Goal: Check status: Check status

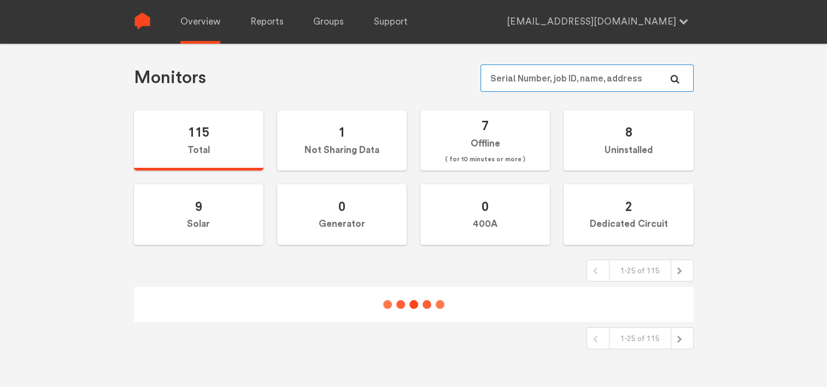
click at [533, 77] on input "text" at bounding box center [587, 78] width 213 height 27
paste input "N237000999"
type input "N237000999"
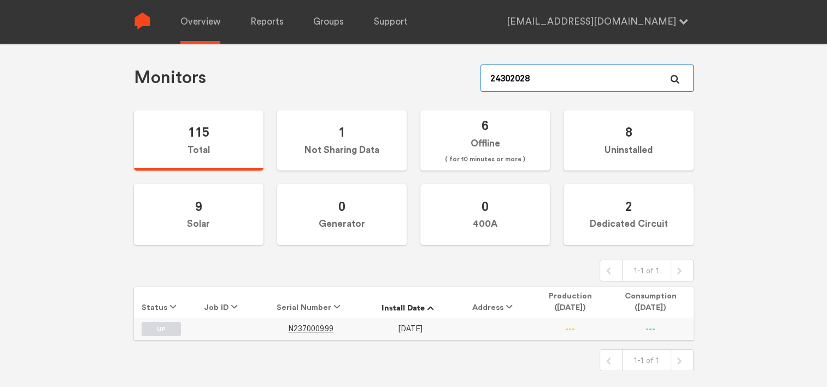
type input "243020280"
click at [327, 328] on span "N243020280" at bounding box center [310, 328] width 45 height 9
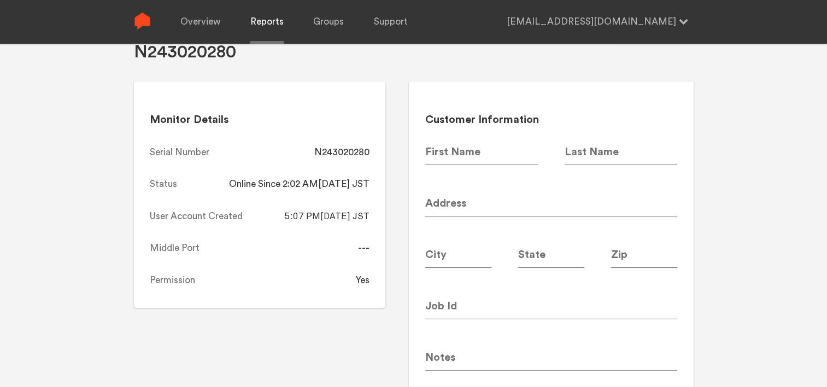
click at [254, 28] on link "Reports" at bounding box center [266, 22] width 33 height 44
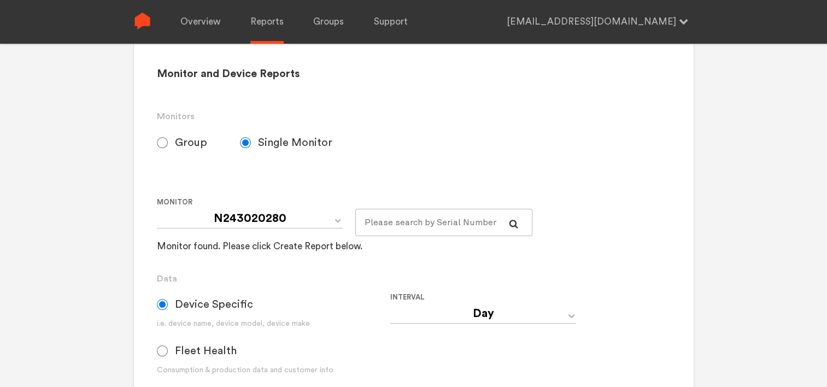
scroll to position [263, 0]
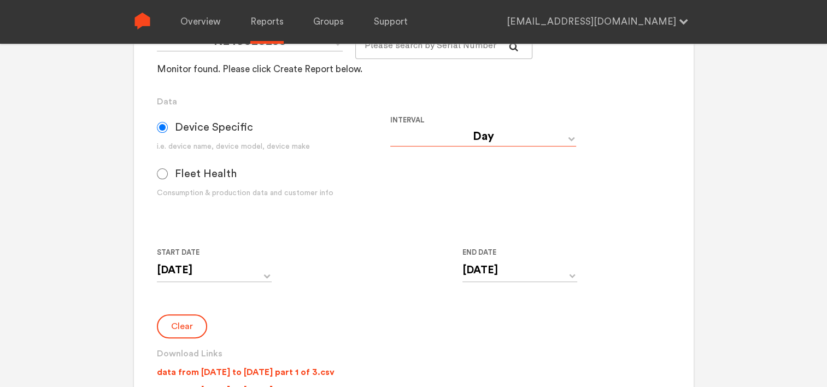
click at [492, 137] on select "Day Year Month Week Hour 30 Minute 15 Minute 5 Minute Minute" at bounding box center [483, 137] width 186 height 20
select select "Minute"
click at [390, 127] on select "Day Year Month Week Hour 30 Minute 15 Minute 5 Minute Minute" at bounding box center [483, 137] width 186 height 20
type input "[DATE] 12:00 AM"
type input "[DATE] 11:59 PM"
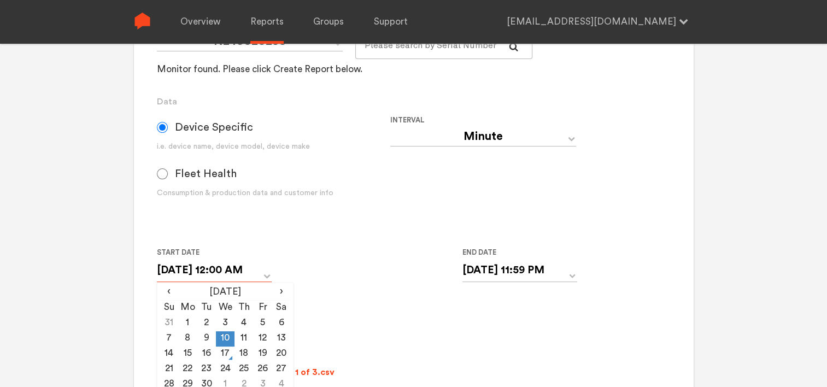
click at [250, 267] on input "[DATE] 12:00 AM" at bounding box center [214, 270] width 115 height 22
click at [168, 293] on span "‹" at bounding box center [169, 291] width 19 height 13
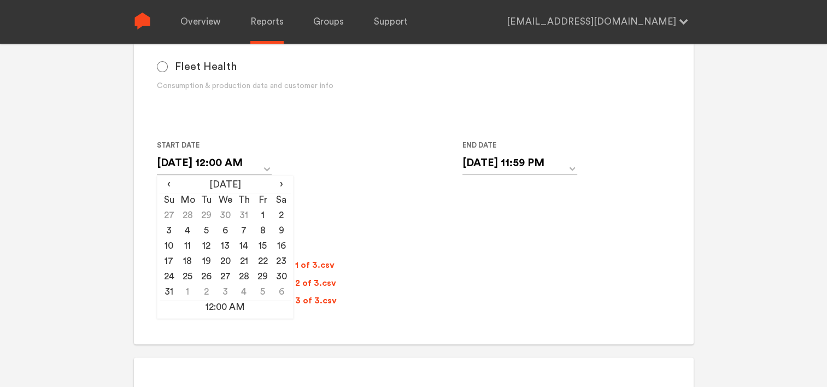
scroll to position [372, 0]
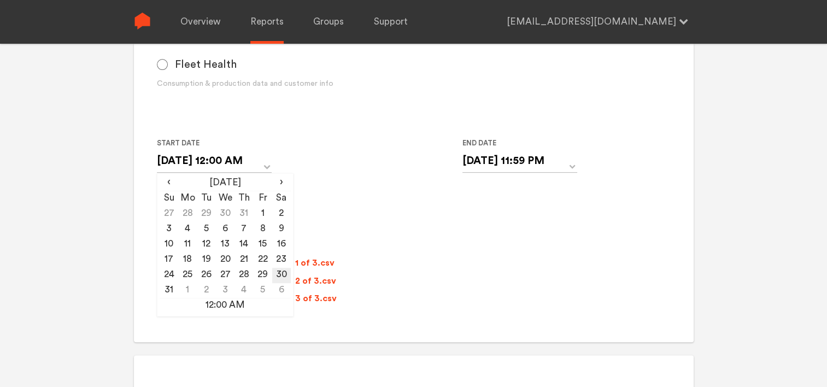
click at [281, 275] on td "30" at bounding box center [281, 275] width 19 height 15
type input "[DATE] 12:00 AM"
click at [332, 222] on div "Clear Download Links data from [DATE] to [DATE] part 1 of 3.csv data from [DATE…" at bounding box center [414, 257] width 514 height 104
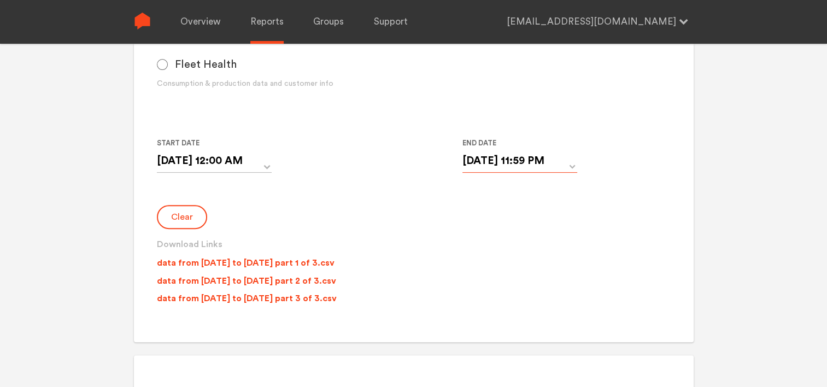
click at [482, 166] on input "[DATE] 11:59 PM" at bounding box center [520, 161] width 115 height 22
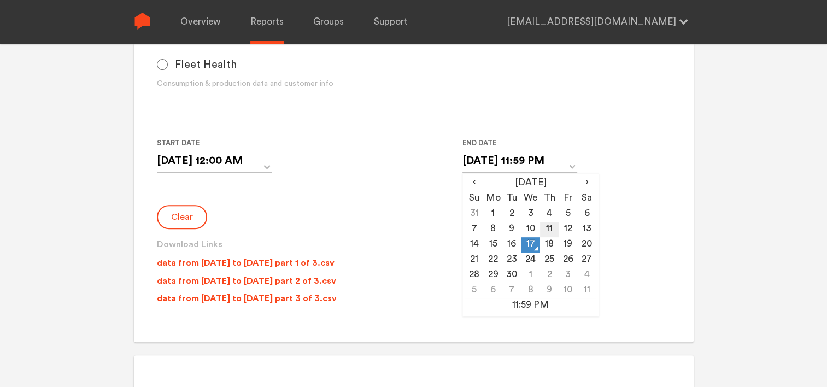
click at [546, 228] on td "11" at bounding box center [549, 229] width 19 height 15
click at [529, 225] on td "10" at bounding box center [530, 229] width 19 height 15
type input "[DATE] 11:59 PM"
click at [302, 214] on div "Clear Download Links data from [DATE] to [DATE] part 1 of 3.csv data from [DATE…" at bounding box center [414, 257] width 514 height 104
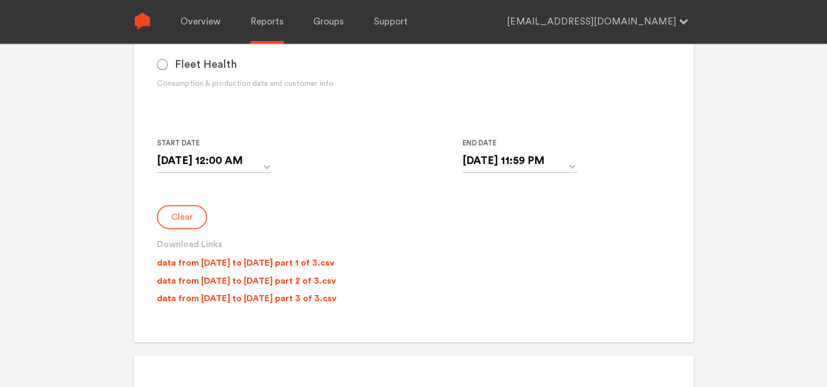
click at [184, 217] on button "Clear" at bounding box center [182, 217] width 50 height 24
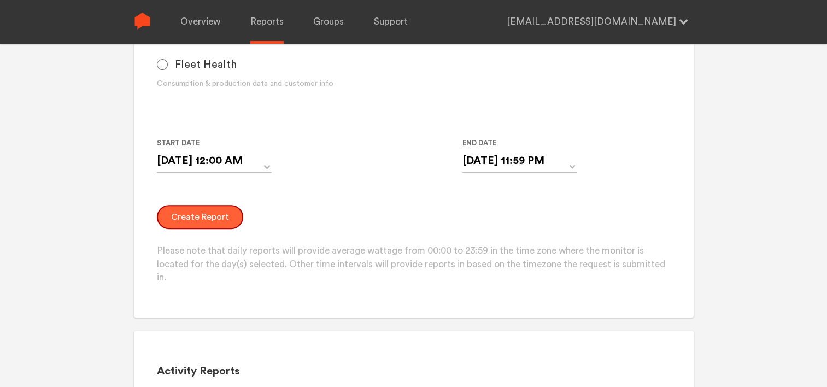
click at [180, 215] on button "Create Report" at bounding box center [200, 217] width 86 height 24
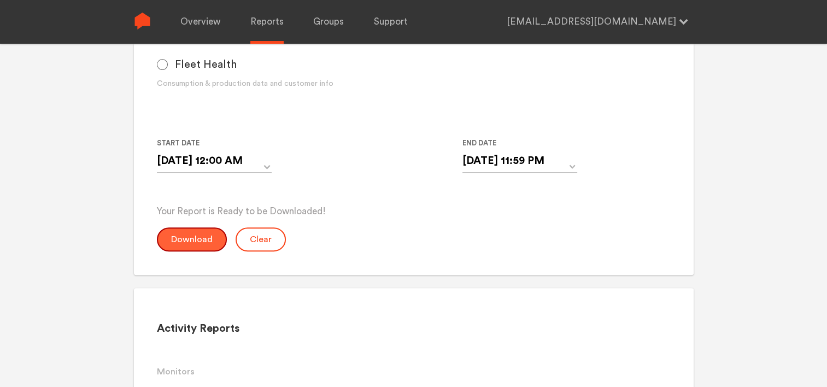
click at [190, 241] on button "Download" at bounding box center [192, 240] width 70 height 24
